Goal: Transaction & Acquisition: Purchase product/service

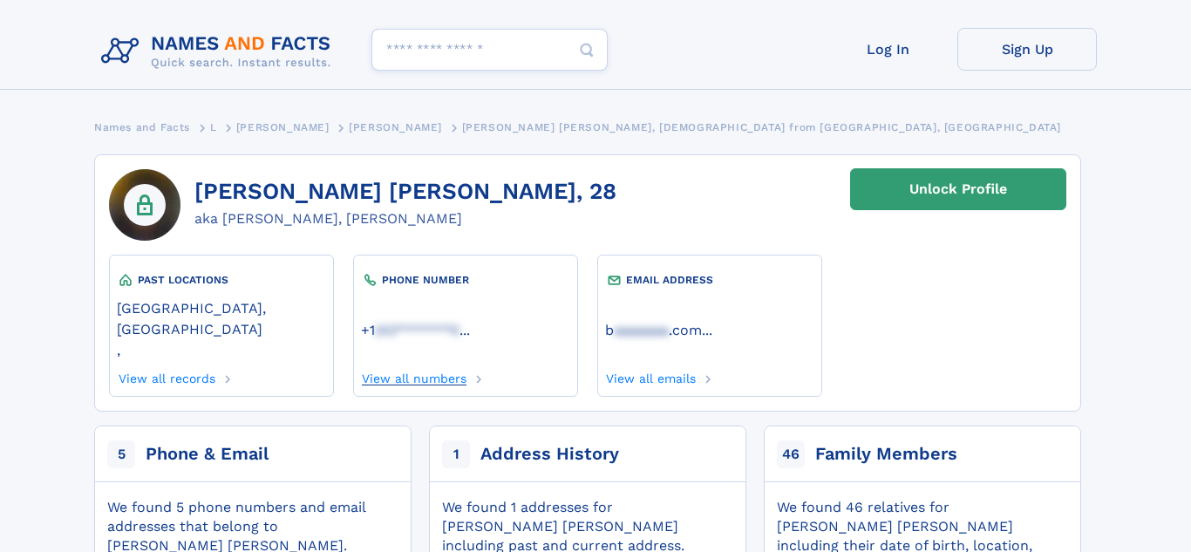
click at [390, 366] on link "View all numbers" at bounding box center [414, 375] width 106 height 19
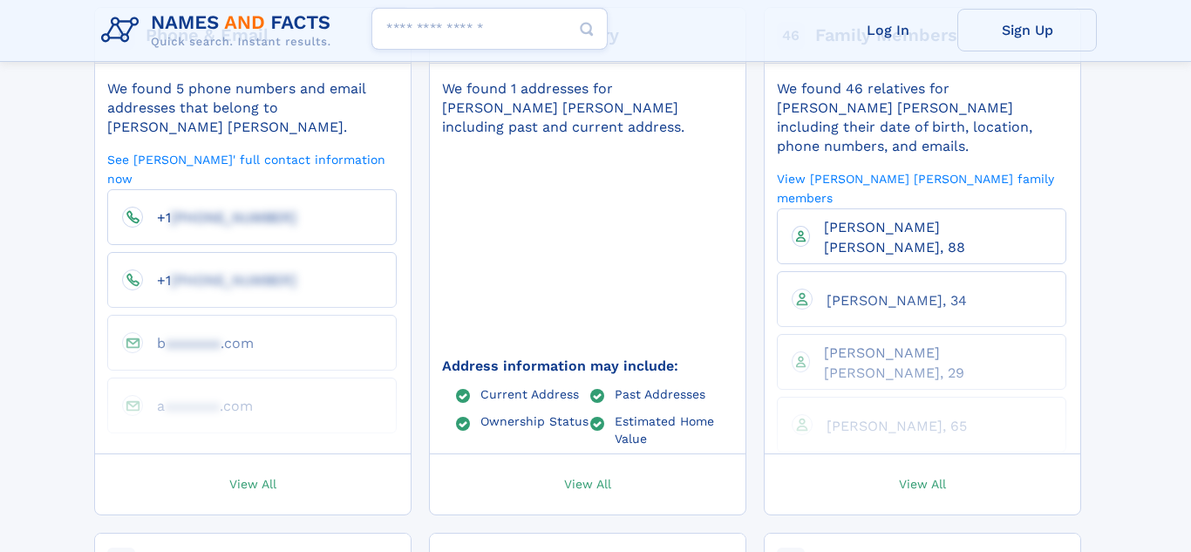
scroll to position [423, 0]
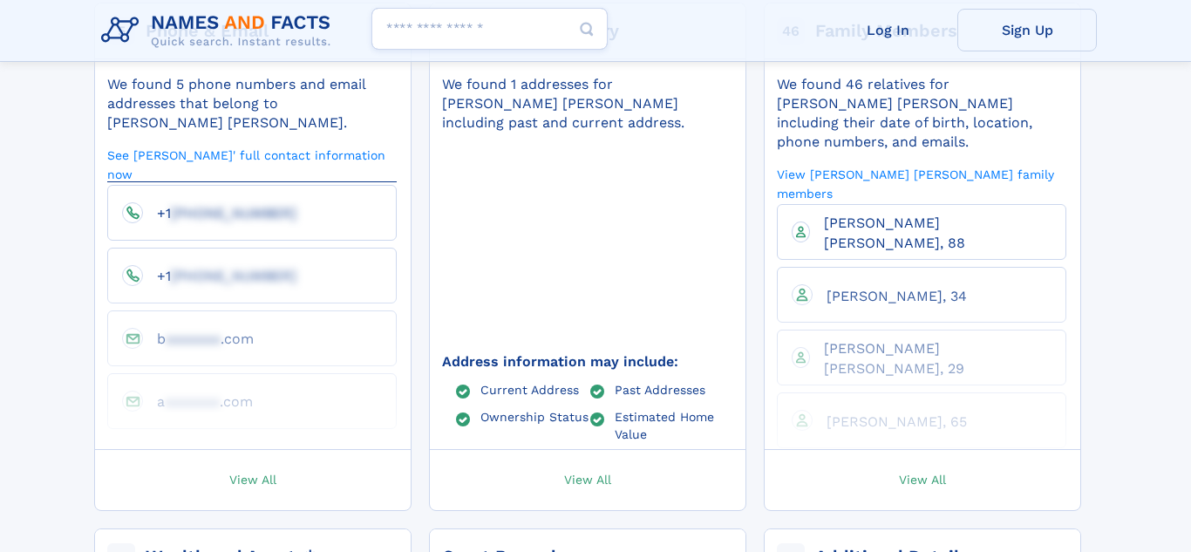
click at [277, 146] on link "See [PERSON_NAME]' full contact information now" at bounding box center [251, 164] width 289 height 36
